Goal: Information Seeking & Learning: Learn about a topic

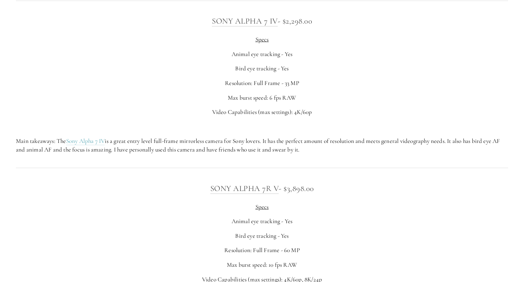
scroll to position [1652, 0]
click at [266, 193] on link "Sony Alpha 7R V" at bounding box center [244, 190] width 69 height 10
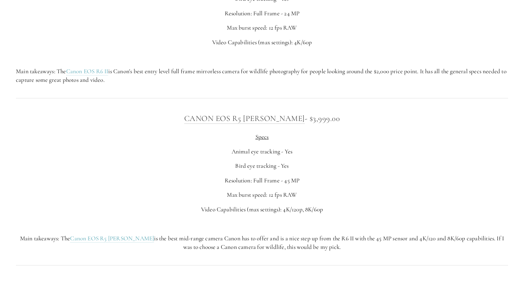
scroll to position [2275, 0]
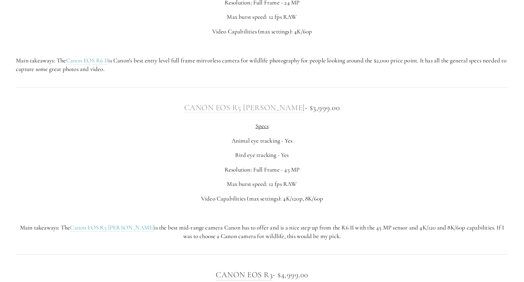
click at [234, 108] on link "Canon EOS R5 [PERSON_NAME]" at bounding box center [244, 108] width 121 height 10
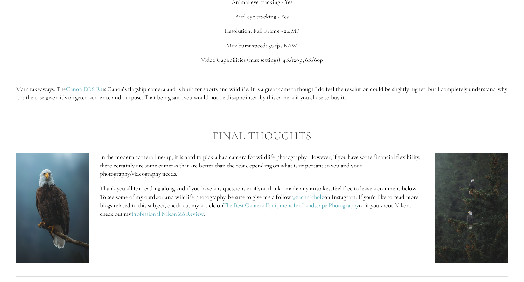
scroll to position [2626, 0]
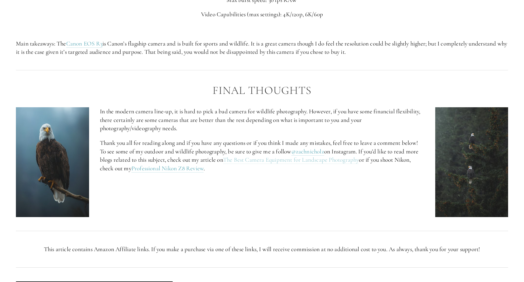
click at [261, 159] on link "The Best Camera Equipment for Landscape Photography" at bounding box center [291, 160] width 136 height 8
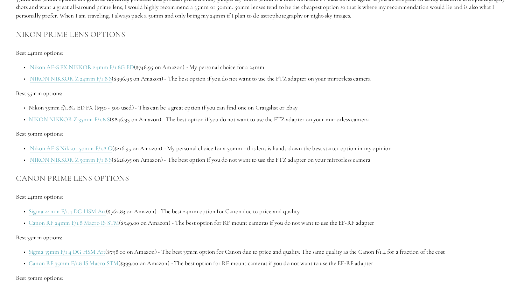
scroll to position [811, 0]
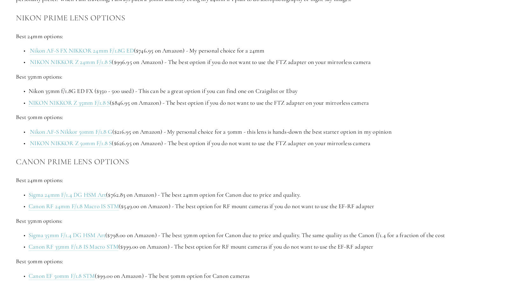
click at [320, 164] on h3 "Canon Prime Lens Options" at bounding box center [262, 161] width 492 height 13
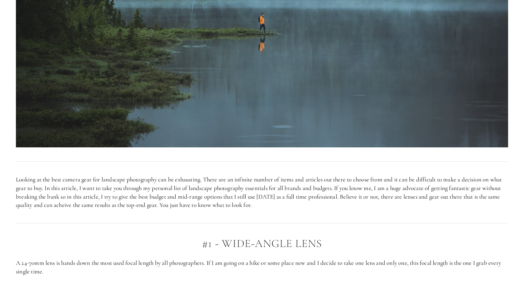
scroll to position [265, 0]
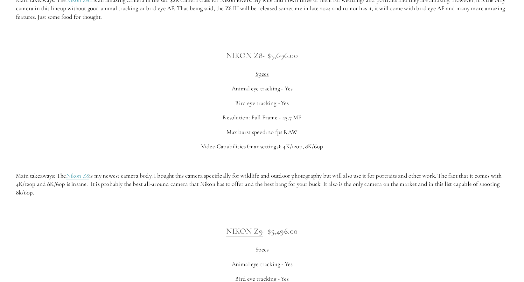
scroll to position [1241, 0]
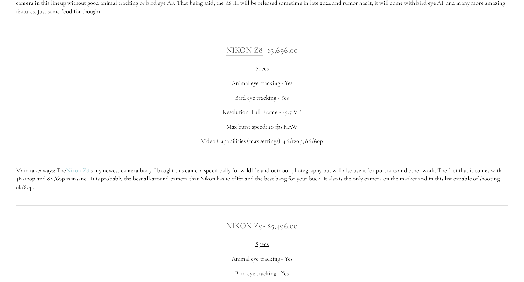
click at [76, 171] on link "Nikon Z8" at bounding box center [77, 170] width 23 height 8
